Goal: Find specific page/section: Find specific page/section

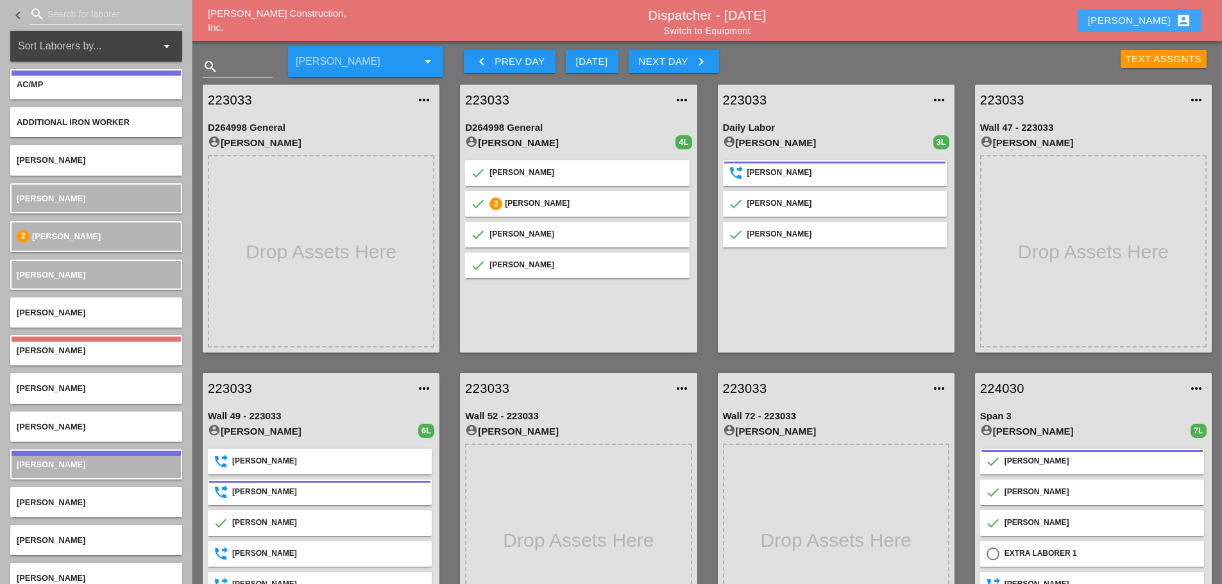
click at [1152, 21] on div "[PERSON_NAME] account_box" at bounding box center [1139, 20] width 103 height 15
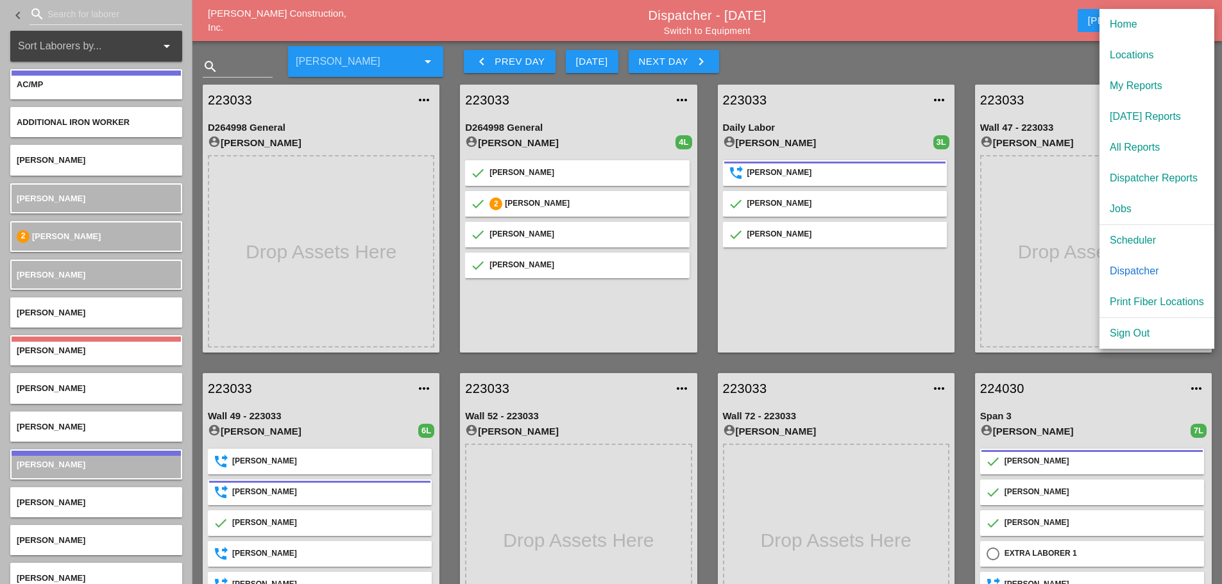
click at [1144, 120] on div "[DATE] Reports" at bounding box center [1157, 116] width 94 height 15
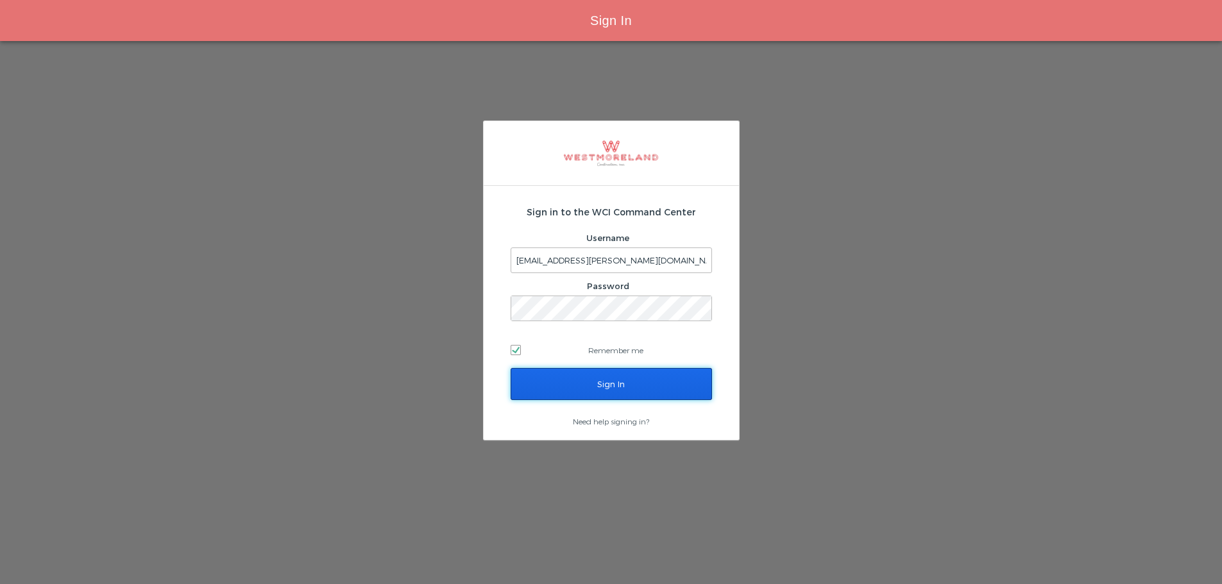
click at [661, 379] on input "Sign In" at bounding box center [611, 384] width 201 height 32
